Goal: Navigation & Orientation: Find specific page/section

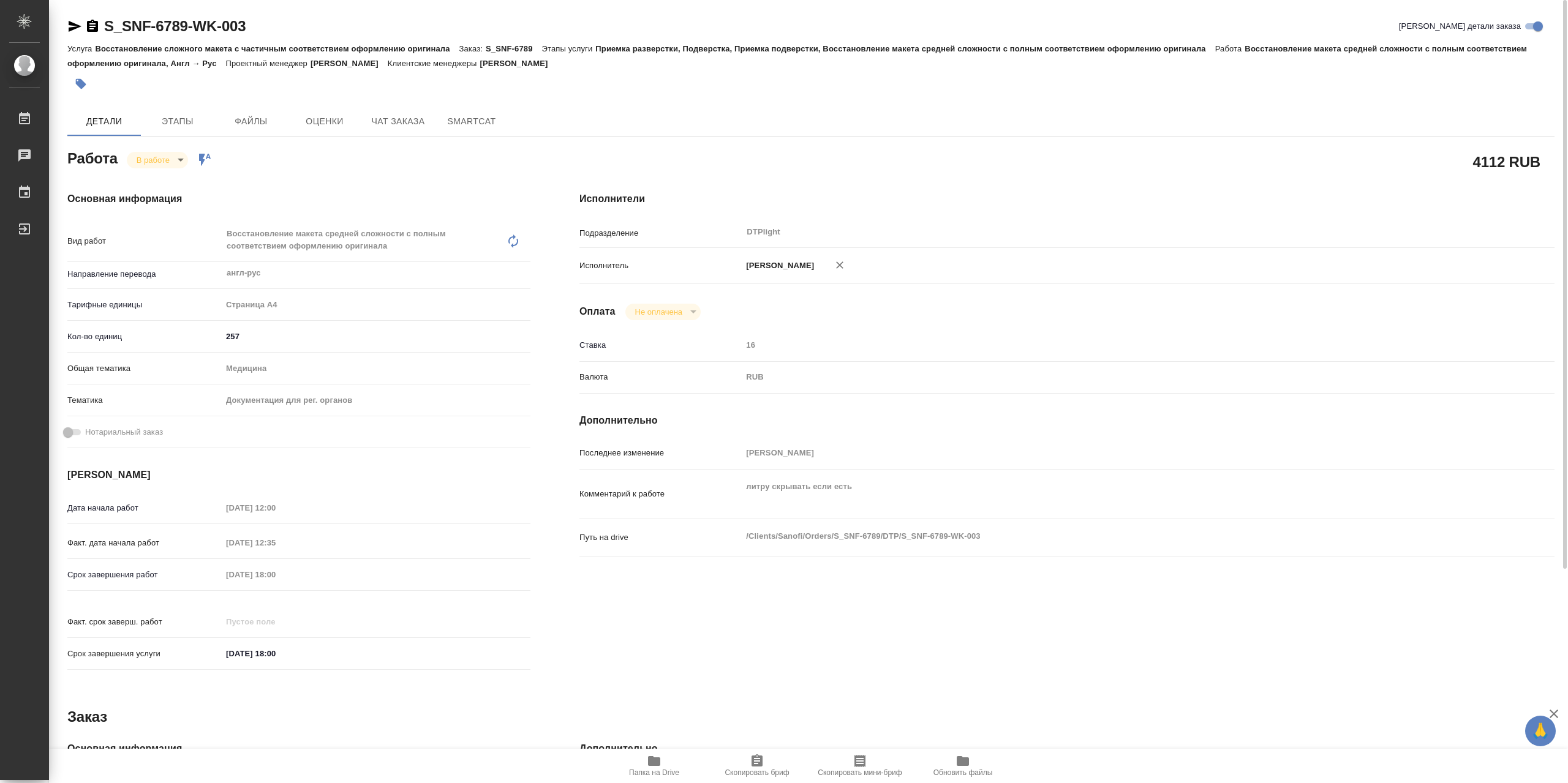
drag, startPoint x: 660, startPoint y: 757, endPoint x: 674, endPoint y: 726, distance: 34.0
click at [660, 757] on icon "button" at bounding box center [654, 761] width 12 height 10
